Goal: Information Seeking & Learning: Learn about a topic

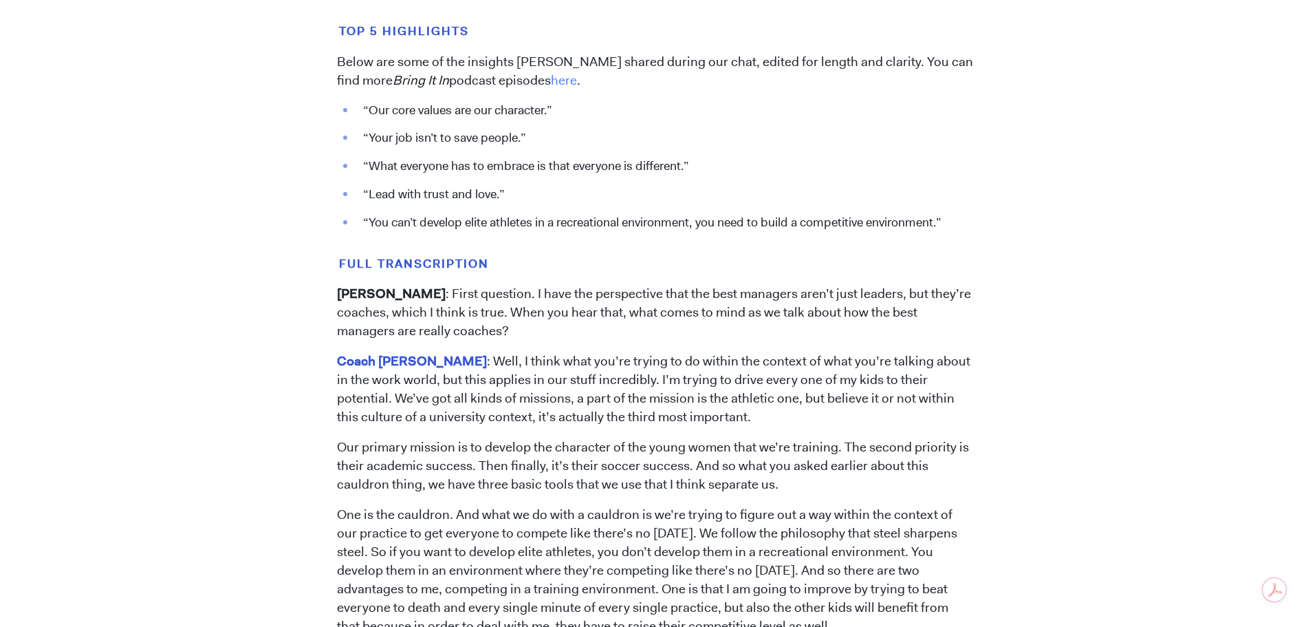
scroll to position [1101, 0]
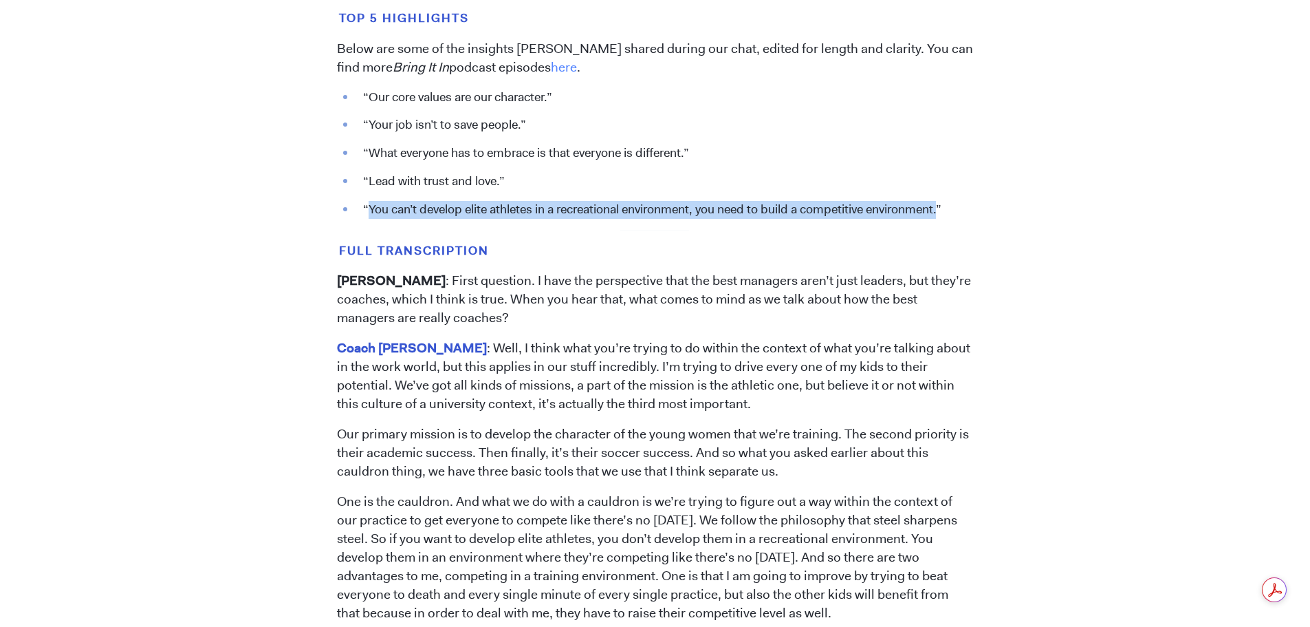
drag, startPoint x: 369, startPoint y: 192, endPoint x: 945, endPoint y: 189, distance: 575.8
click at [945, 201] on li "“You can’t develop elite athletes in a recreational environment, you need to bu…" at bounding box center [664, 210] width 617 height 18
copy li "You can’t develop elite athletes in a recreational environment, you need to bui…"
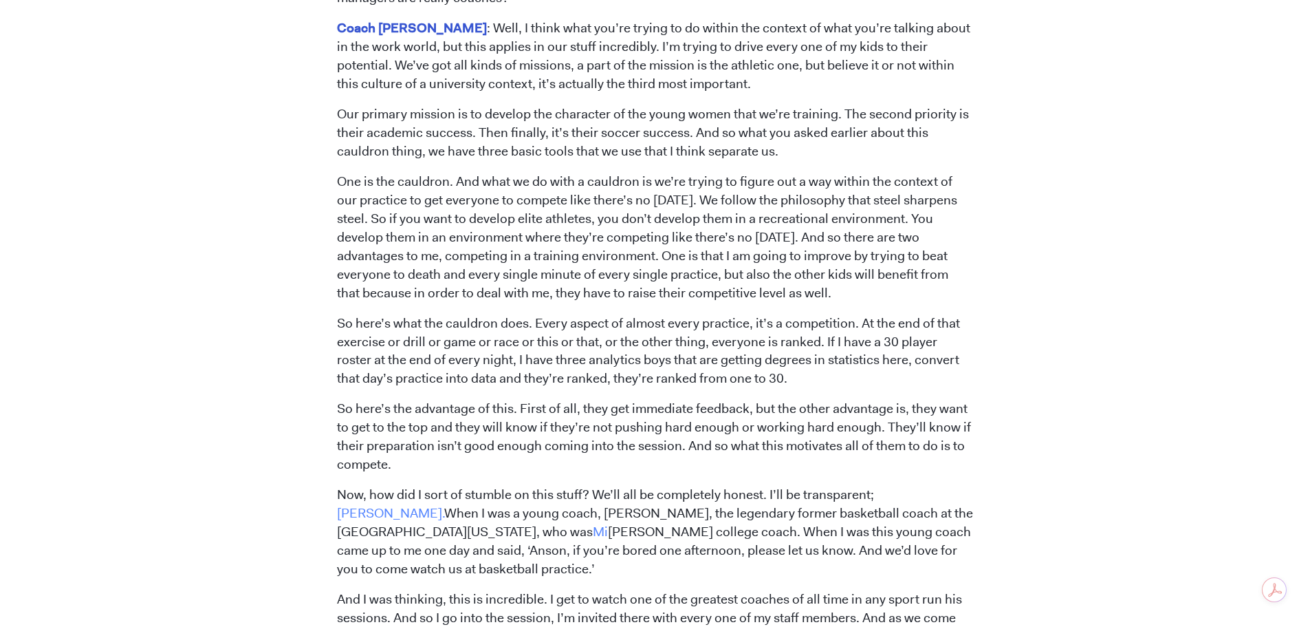
scroll to position [1445, 0]
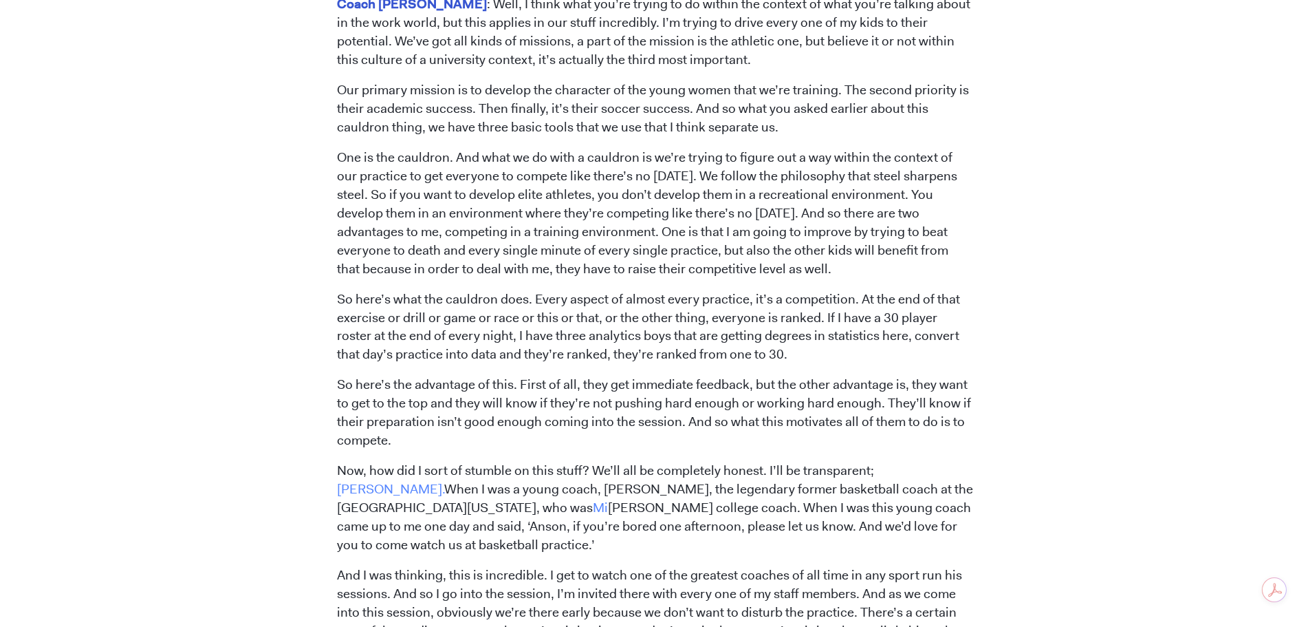
click at [563, 183] on p "One is the cauldron. And what we do with a cauldron is we’re trying to figure o…" at bounding box center [655, 214] width 636 height 130
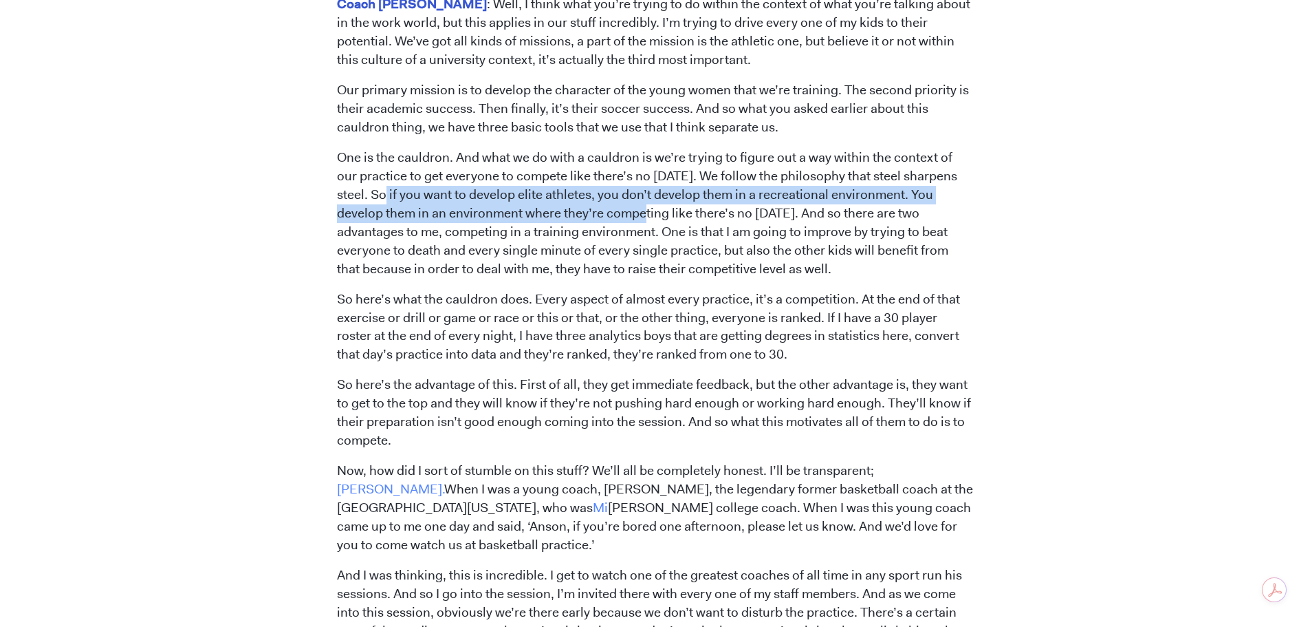
drag, startPoint x: 371, startPoint y: 174, endPoint x: 625, endPoint y: 200, distance: 255.9
click at [626, 200] on p "One is the cauldron. And what we do with a cauldron is we’re trying to figure o…" at bounding box center [655, 214] width 636 height 130
click at [537, 194] on p "One is the cauldron. And what we do with a cauldron is we’re trying to figure o…" at bounding box center [655, 214] width 636 height 130
drag, startPoint x: 389, startPoint y: 175, endPoint x: 800, endPoint y: 197, distance: 411.3
click at [809, 197] on p "One is the cauldron. And what we do with a cauldron is we’re trying to figure o…" at bounding box center [655, 214] width 636 height 130
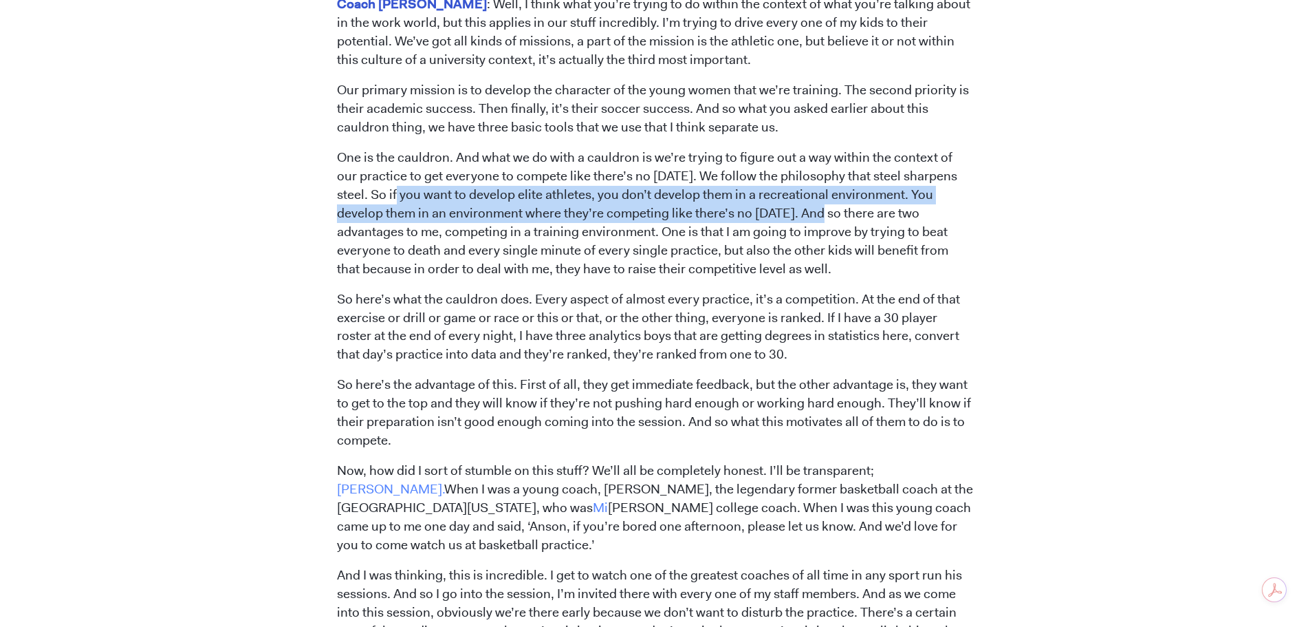
copy p "if you want to develop elite athletes, you don’t develop them in a recreational…"
